Goal: Check status: Check status

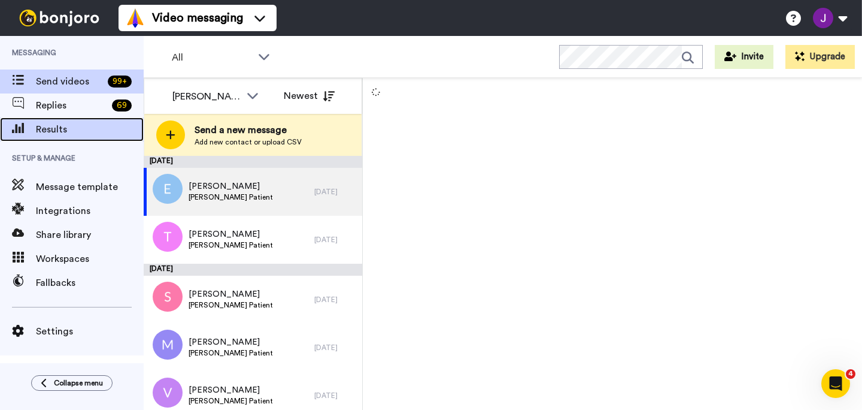
click at [52, 129] on span "Results" at bounding box center [90, 129] width 108 height 14
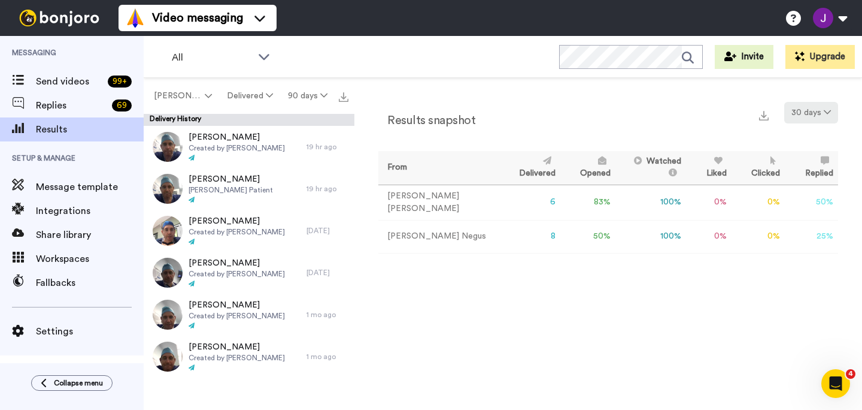
click at [803, 115] on button "30 days" at bounding box center [812, 113] width 54 height 22
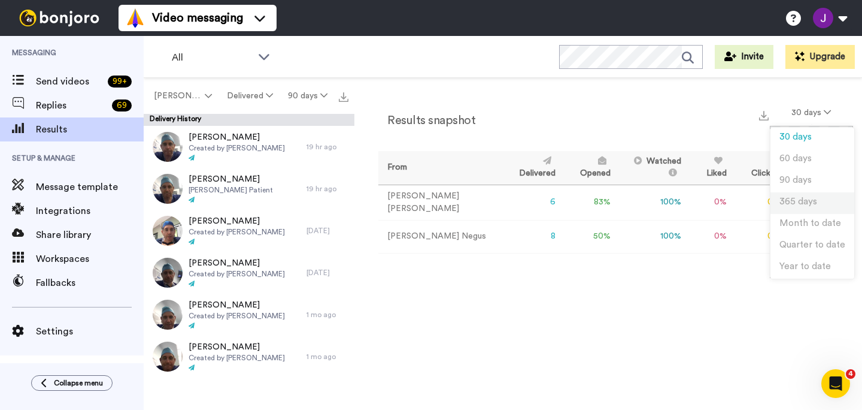
click at [803, 202] on span "365 days" at bounding box center [799, 201] width 38 height 9
